Goal: Task Accomplishment & Management: Complete application form

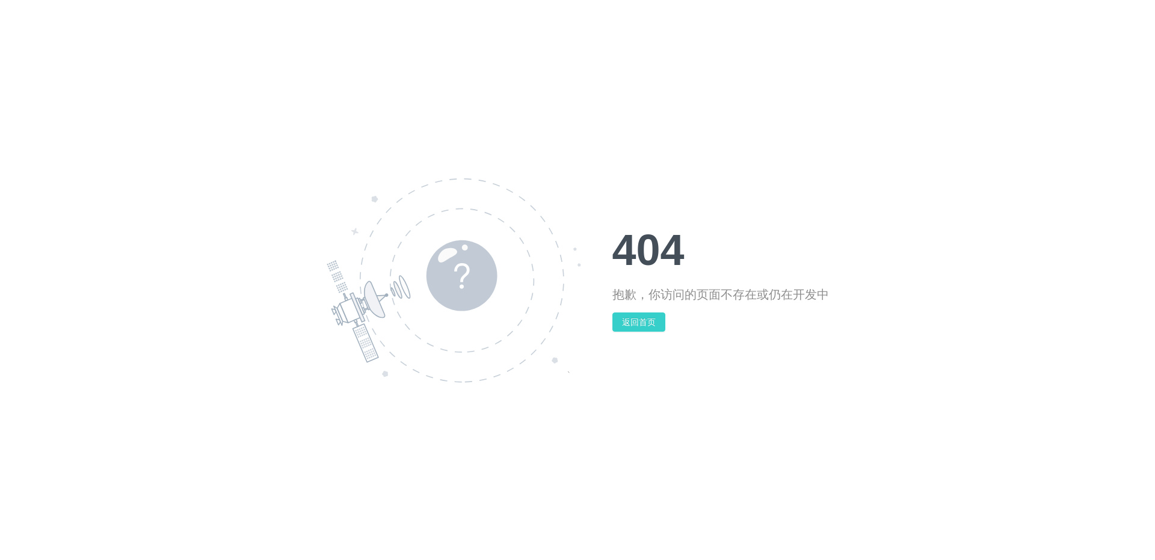
click at [643, 325] on button "返回首页" at bounding box center [638, 322] width 53 height 19
click at [644, 318] on button "返回首页" at bounding box center [638, 322] width 53 height 19
click at [550, 230] on img at bounding box center [454, 280] width 254 height 205
drag, startPoint x: 633, startPoint y: 340, endPoint x: 634, endPoint y: 334, distance: 6.1
click at [634, 340] on div "404 抱歉，你访问的页面不存在或仍在开发中 返回首页" at bounding box center [577, 280] width 1155 height 560
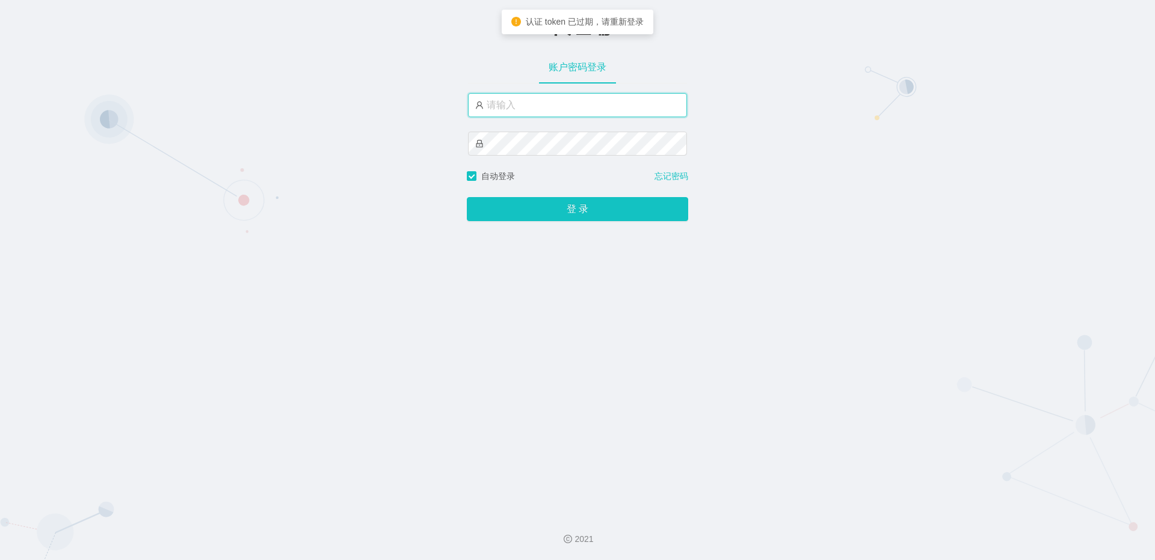
drag, startPoint x: 0, startPoint y: 0, endPoint x: 554, endPoint y: 106, distance: 563.9
click at [554, 106] on input "text" at bounding box center [577, 105] width 219 height 24
click at [467, 197] on button "登 录" at bounding box center [577, 209] width 221 height 24
click at [539, 108] on input "ergou1" at bounding box center [577, 105] width 219 height 24
click at [467, 197] on button "登 录" at bounding box center [577, 209] width 221 height 24
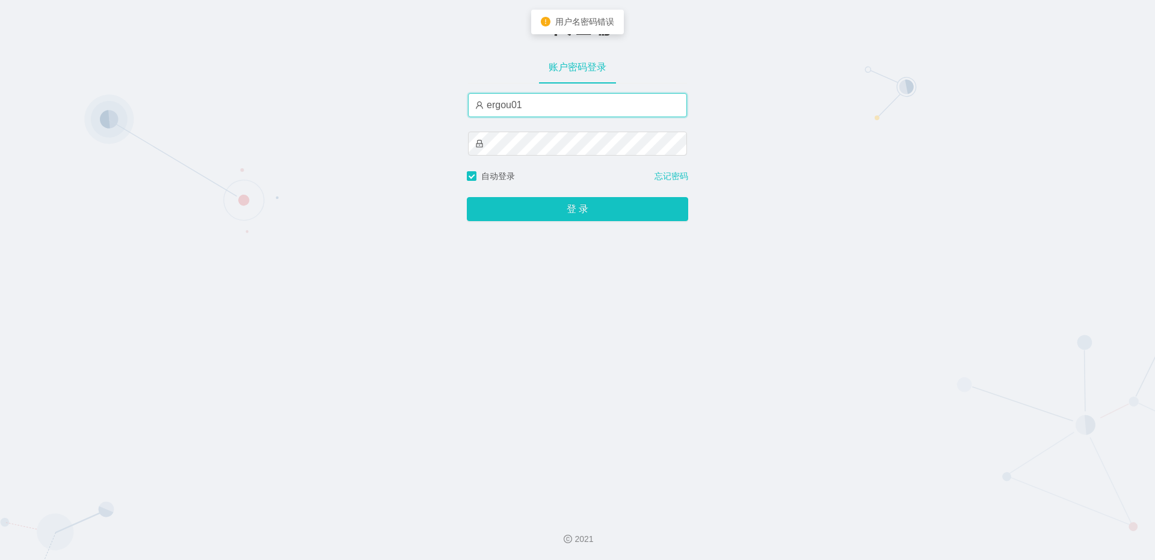
click at [533, 108] on input "ergou01" at bounding box center [577, 105] width 219 height 24
type input "ergou1"
click at [467, 197] on button "登 录" at bounding box center [577, 209] width 221 height 24
